Goal: Task Accomplishment & Management: Manage account settings

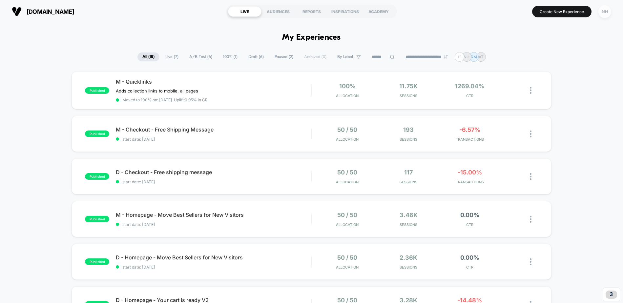
click at [602, 14] on div "NH" at bounding box center [604, 11] width 13 height 13
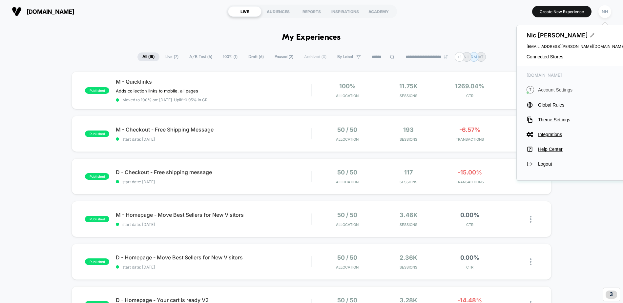
click at [544, 89] on span "Account Settings" at bounding box center [581, 89] width 87 height 5
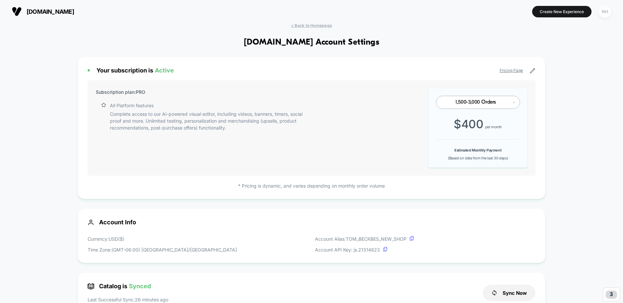
click at [603, 10] on div "NH" at bounding box center [604, 11] width 13 height 13
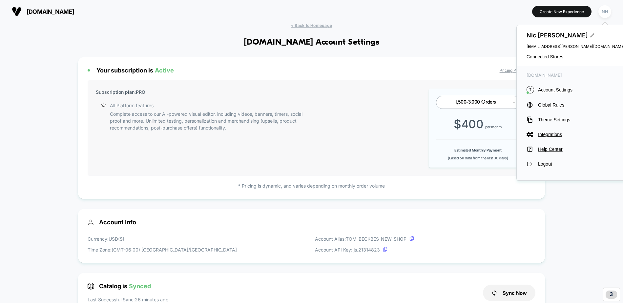
click at [551, 46] on span "[EMAIL_ADDRESS][PERSON_NAME][DOMAIN_NAME]" at bounding box center [575, 46] width 98 height 5
click at [589, 35] on icon at bounding box center [591, 35] width 4 height 4
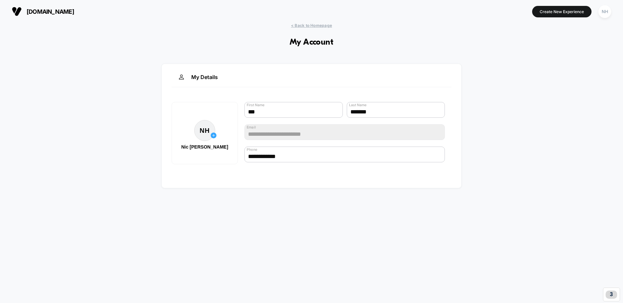
click at [299, 27] on span "< Back to Homepage" at bounding box center [311, 25] width 41 height 5
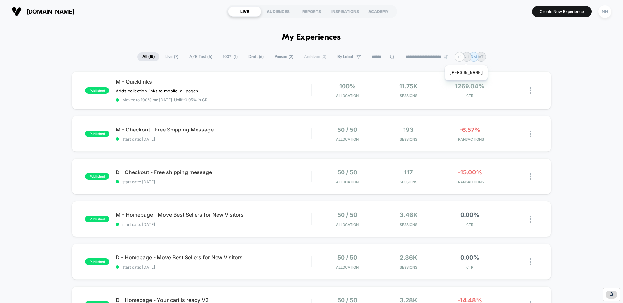
click at [464, 57] on div "+ 1" at bounding box center [459, 57] width 10 height 10
drag, startPoint x: 470, startPoint y: 56, endPoint x: 474, endPoint y: 56, distance: 4.3
click at [469, 56] on p "NH" at bounding box center [466, 56] width 6 height 5
click at [477, 56] on p "RM" at bounding box center [473, 56] width 6 height 5
drag, startPoint x: 487, startPoint y: 57, endPoint x: 478, endPoint y: 57, distance: 8.5
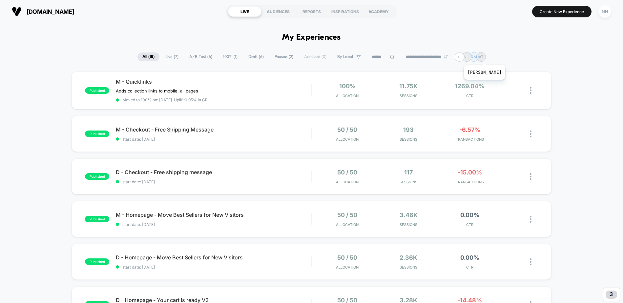
click at [483, 57] on p "AT" at bounding box center [480, 56] width 5 height 5
click at [469, 58] on p "NH" at bounding box center [466, 56] width 6 height 5
click at [605, 13] on div "NH" at bounding box center [604, 11] width 13 height 13
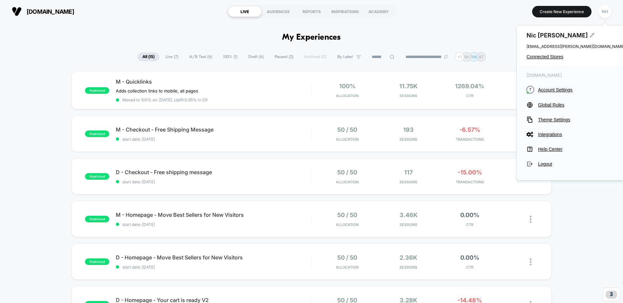
click at [589, 35] on icon at bounding box center [591, 35] width 4 height 4
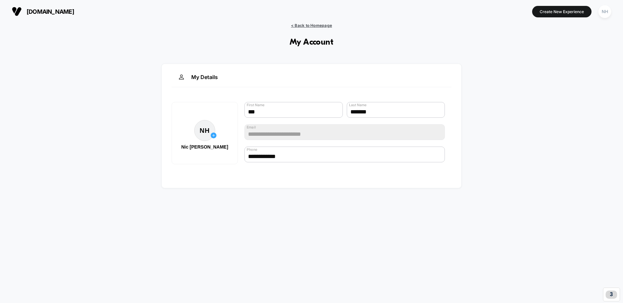
click at [301, 27] on span "< Back to Homepage" at bounding box center [311, 25] width 41 height 5
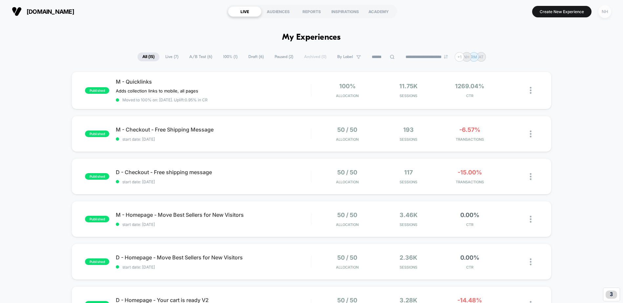
click at [602, 13] on div "NH" at bounding box center [604, 11] width 13 height 13
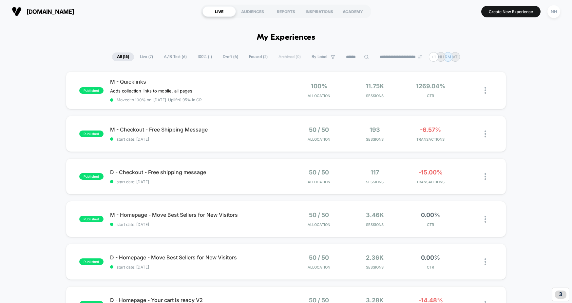
drag, startPoint x: 552, startPoint y: 12, endPoint x: 542, endPoint y: 21, distance: 13.2
click at [552, 12] on div "NH" at bounding box center [554, 11] width 13 height 13
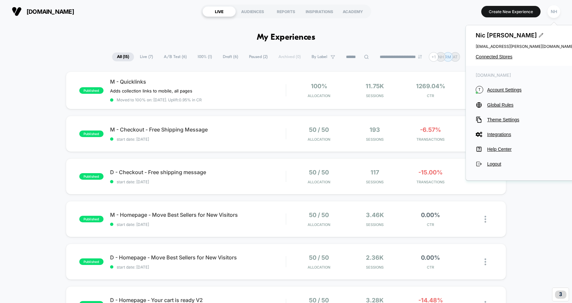
drag, startPoint x: 497, startPoint y: 166, endPoint x: 523, endPoint y: 165, distance: 25.6
click at [497, 166] on span "Logout" at bounding box center [530, 163] width 87 height 5
